Goal: Task Accomplishment & Management: Manage account settings

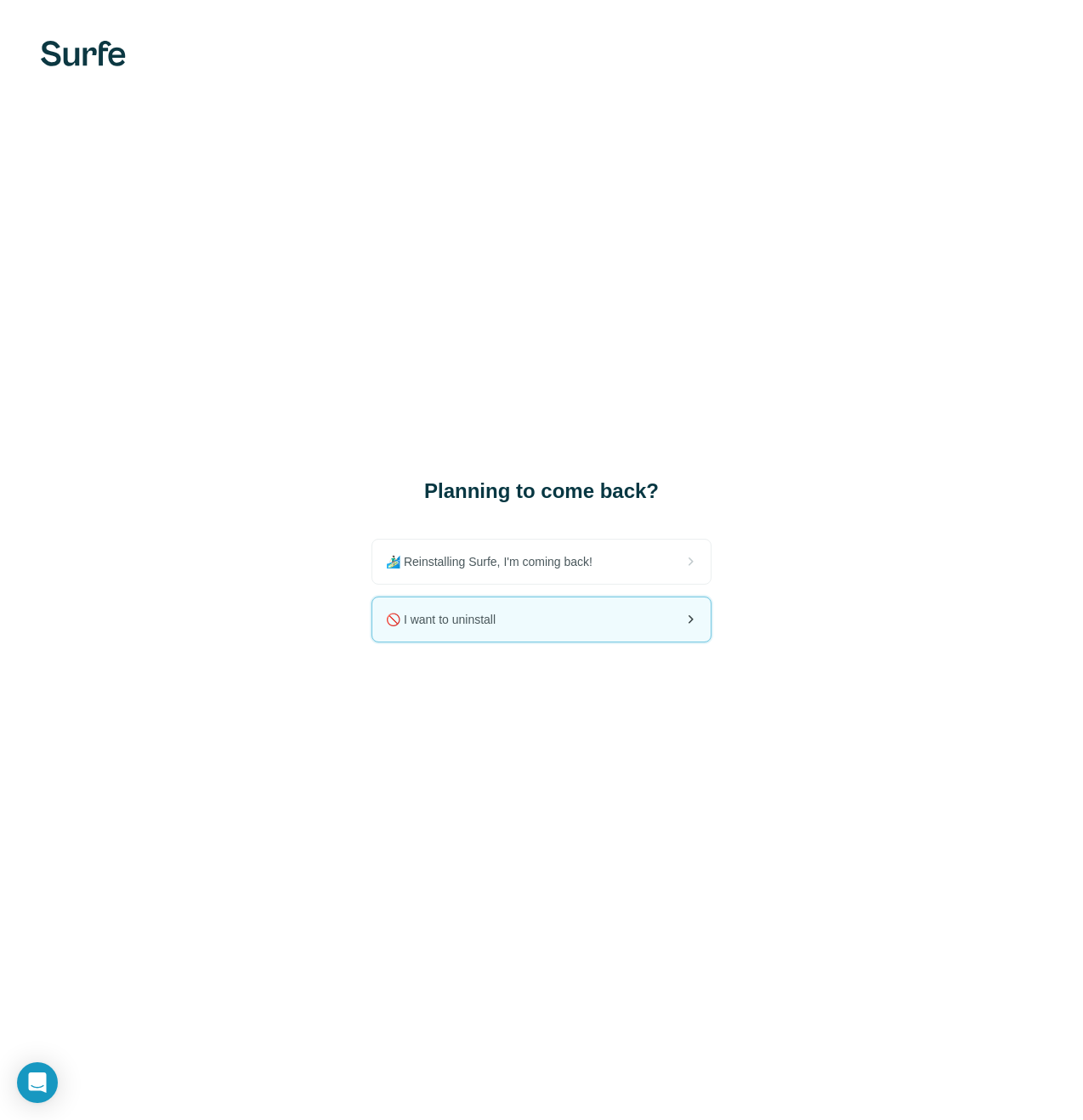
click at [520, 625] on div "🚫 I want to uninstall" at bounding box center [541, 619] width 339 height 44
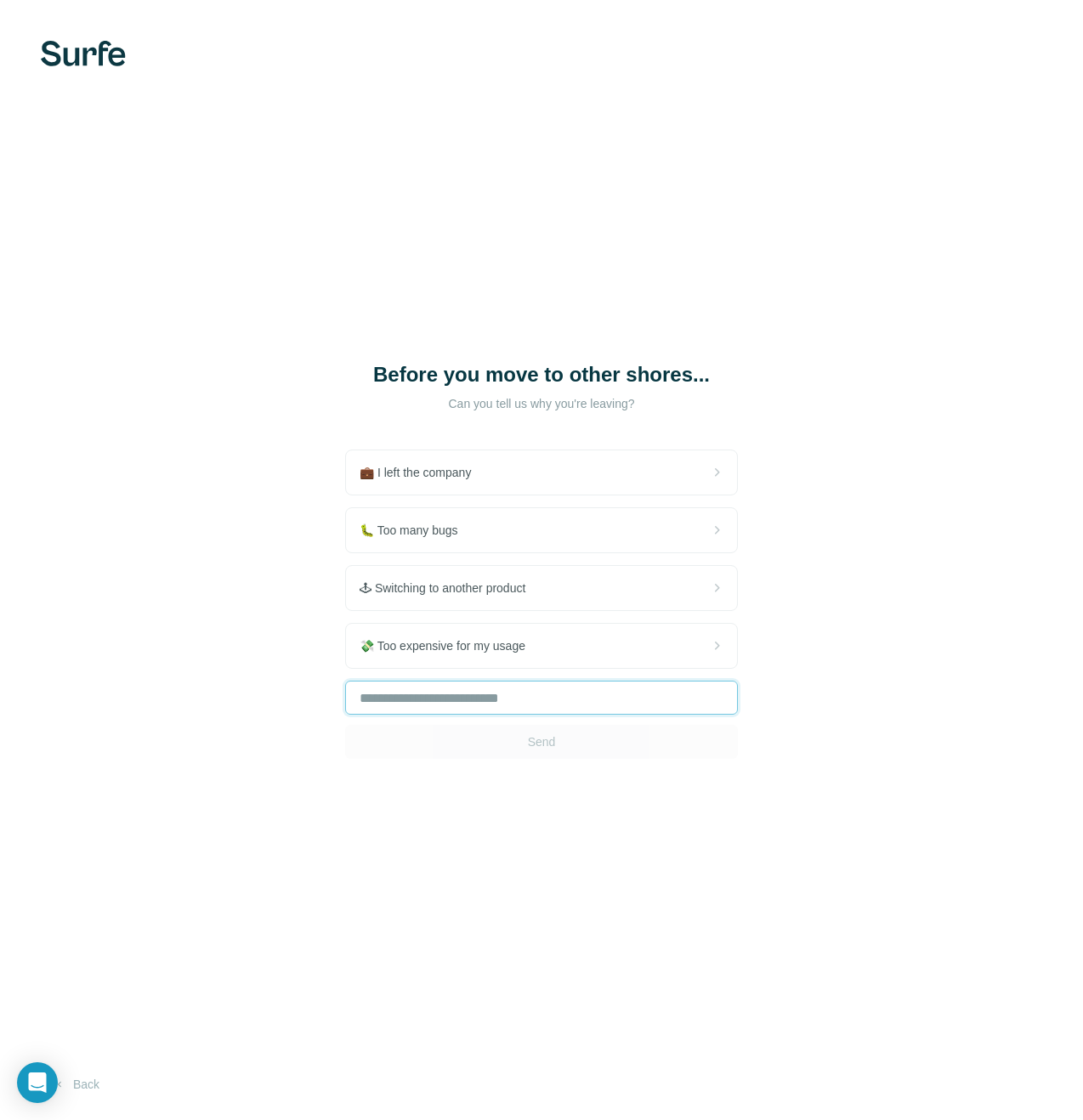
click at [524, 701] on input "text" at bounding box center [541, 697] width 393 height 34
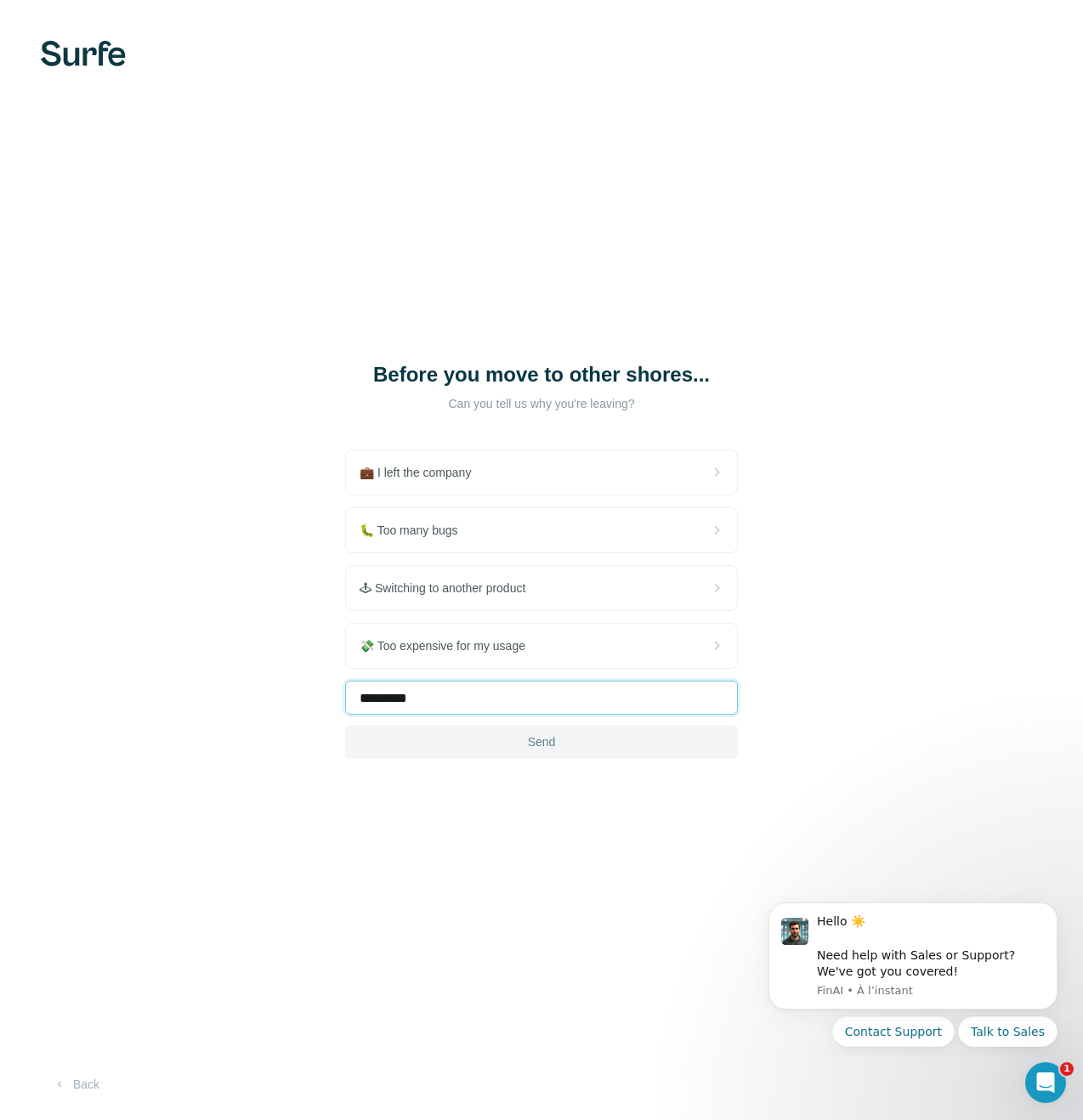
type input "*********"
click at [540, 734] on span "Send" at bounding box center [542, 741] width 28 height 17
